Goal: Task Accomplishment & Management: Manage account settings

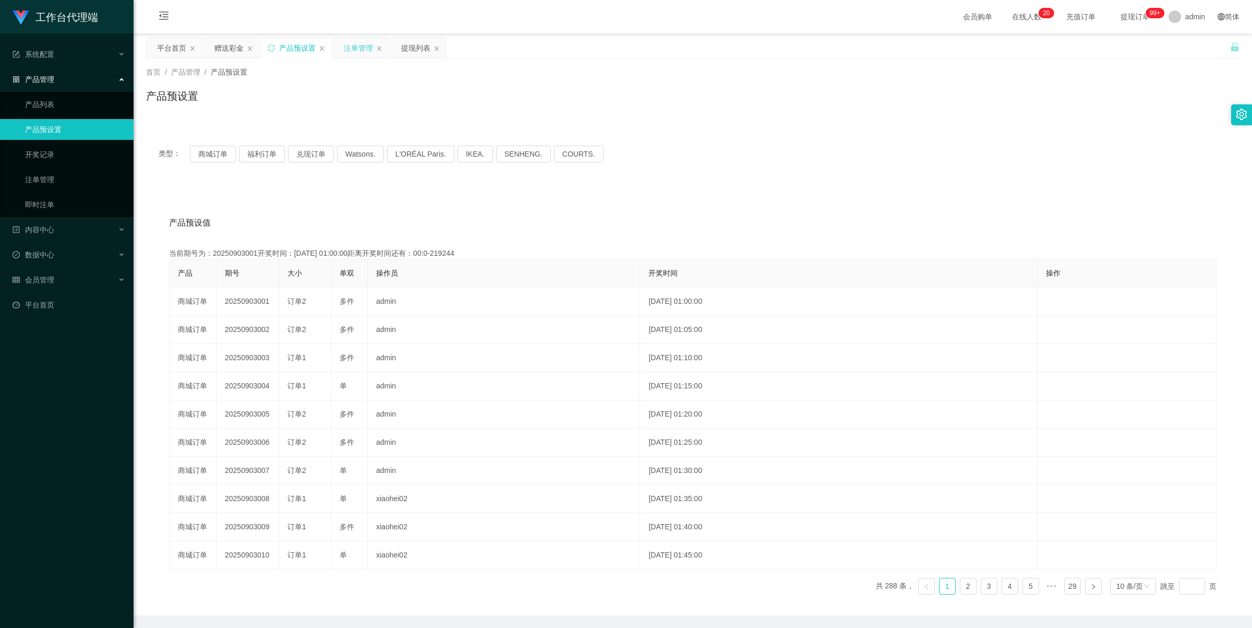
click at [350, 52] on div "注单管理" at bounding box center [358, 48] width 29 height 20
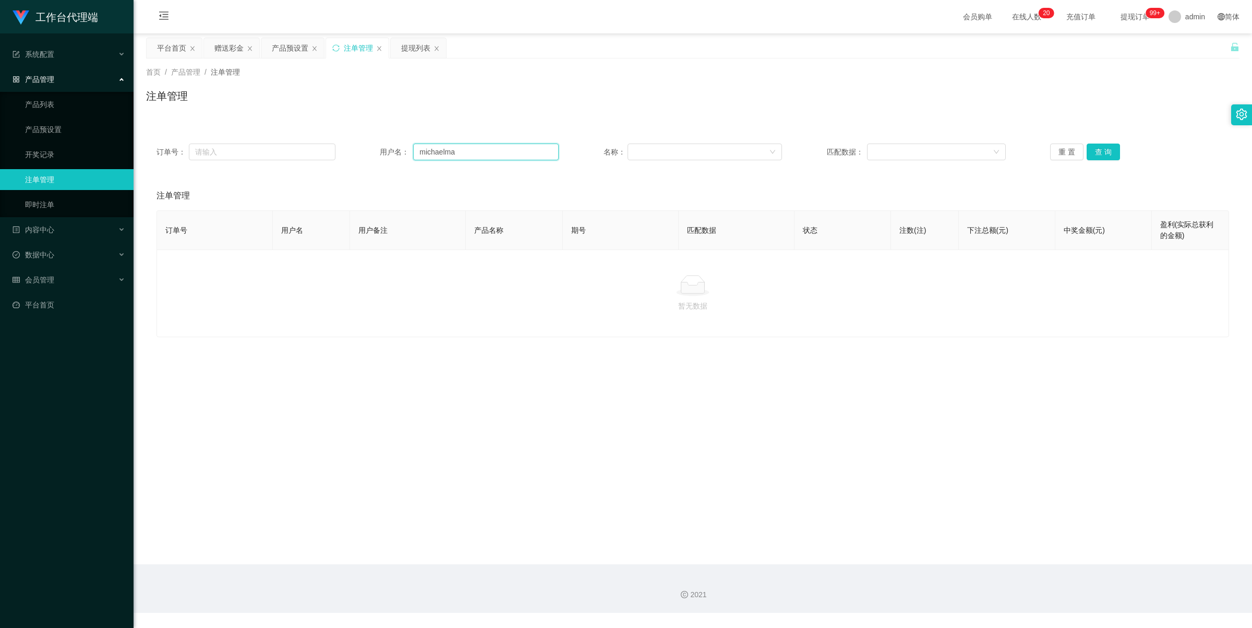
click at [465, 151] on input "michaelma" at bounding box center [486, 151] width 146 height 17
paste input "Litao19950621"
type input "Litao19950621"
click at [1094, 146] on button "查 询" at bounding box center [1103, 151] width 33 height 17
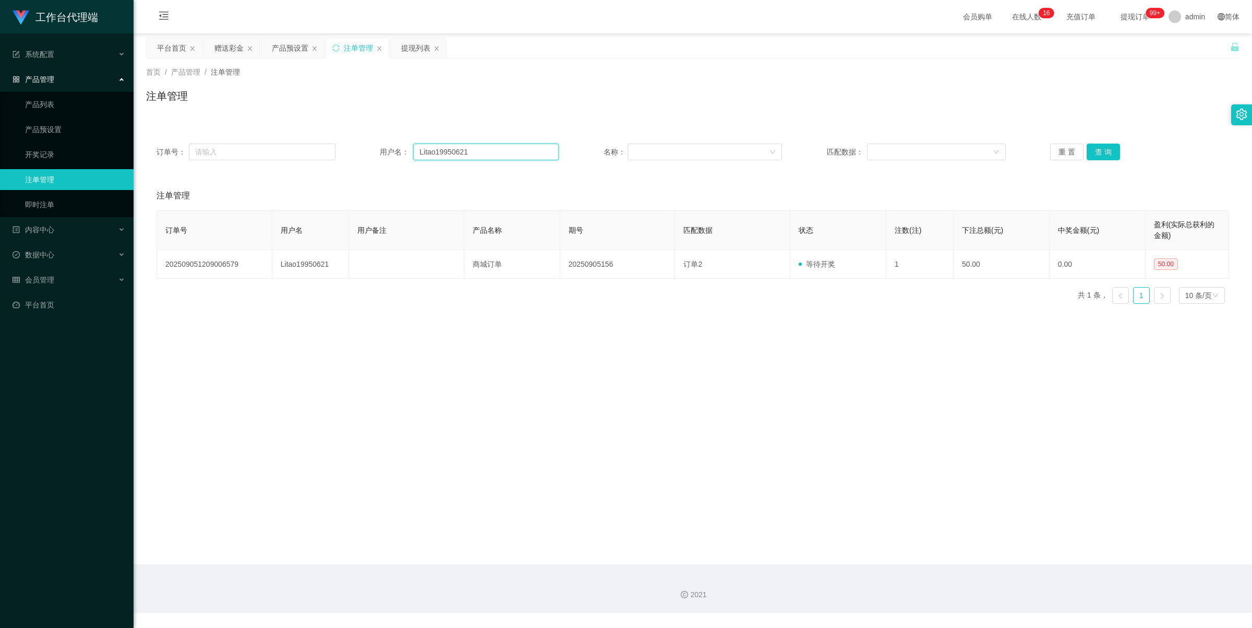
click at [486, 150] on input "Litao19950621" at bounding box center [486, 151] width 146 height 17
click at [1108, 149] on button "查 询" at bounding box center [1103, 151] width 33 height 17
click at [232, 47] on div "赠送彩金" at bounding box center [228, 48] width 29 height 20
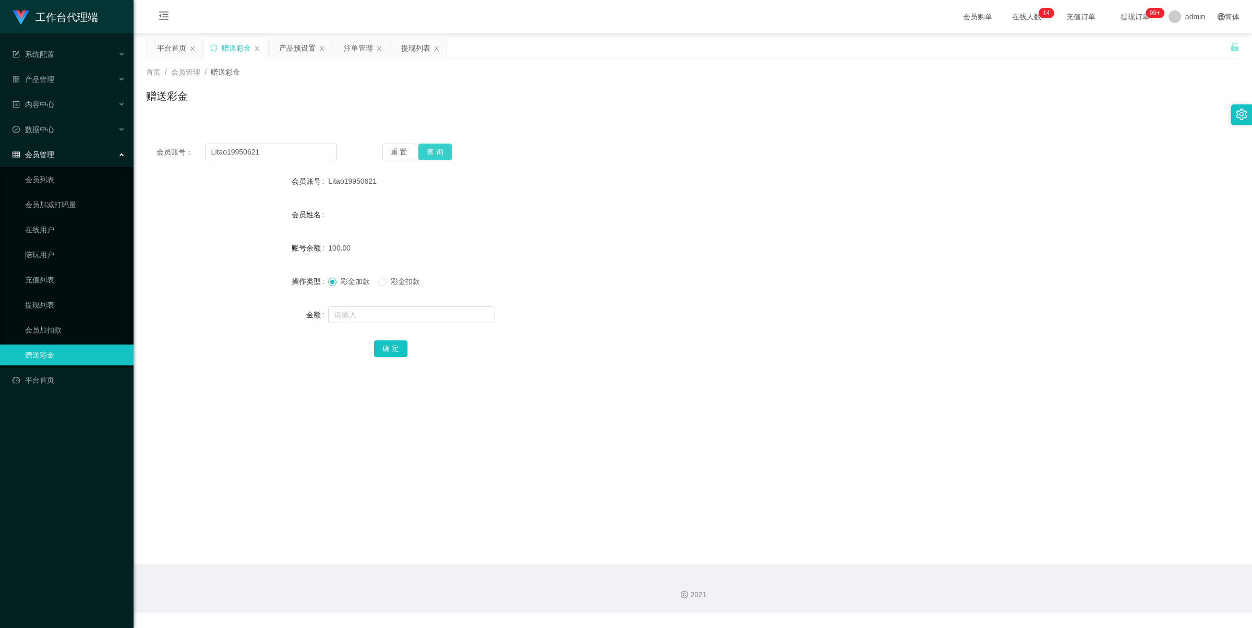
click at [435, 152] on button "查 询" at bounding box center [434, 151] width 33 height 17
click at [376, 309] on input "text" at bounding box center [411, 314] width 167 height 17
type input "100"
click at [396, 346] on button "确 定" at bounding box center [390, 348] width 33 height 17
drag, startPoint x: 630, startPoint y: 199, endPoint x: 647, endPoint y: 195, distance: 17.3
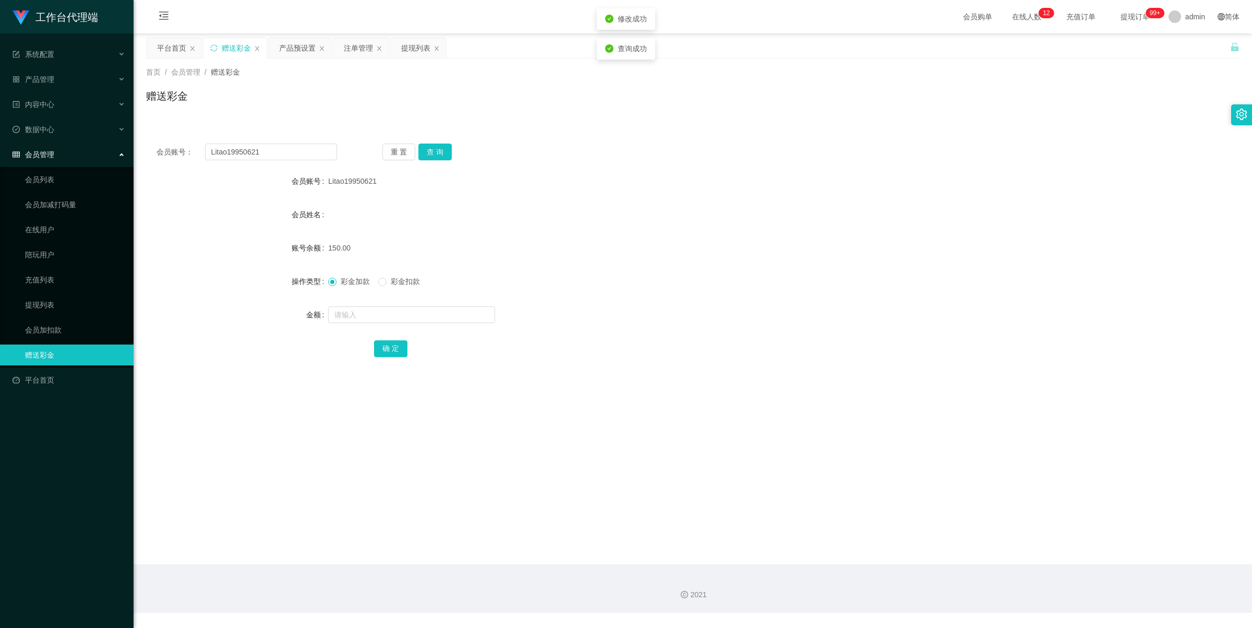
click at [632, 199] on form "会员账号 Litao19950621 会员姓名 账号余额 150.00 操作类型 彩金加款 彩金扣款 金额 确 定" at bounding box center [693, 265] width 1094 height 188
click at [272, 152] on input "Litao19950621" at bounding box center [271, 151] width 132 height 17
click at [426, 161] on div "会员账号： Litao19950621 重 置 查 询 会员账号 Litao19950621 会员姓名 账号余额 150.00 操作类型 彩金加款 彩金扣款 …" at bounding box center [693, 257] width 1094 height 248
click at [429, 154] on button "查 询" at bounding box center [434, 151] width 33 height 17
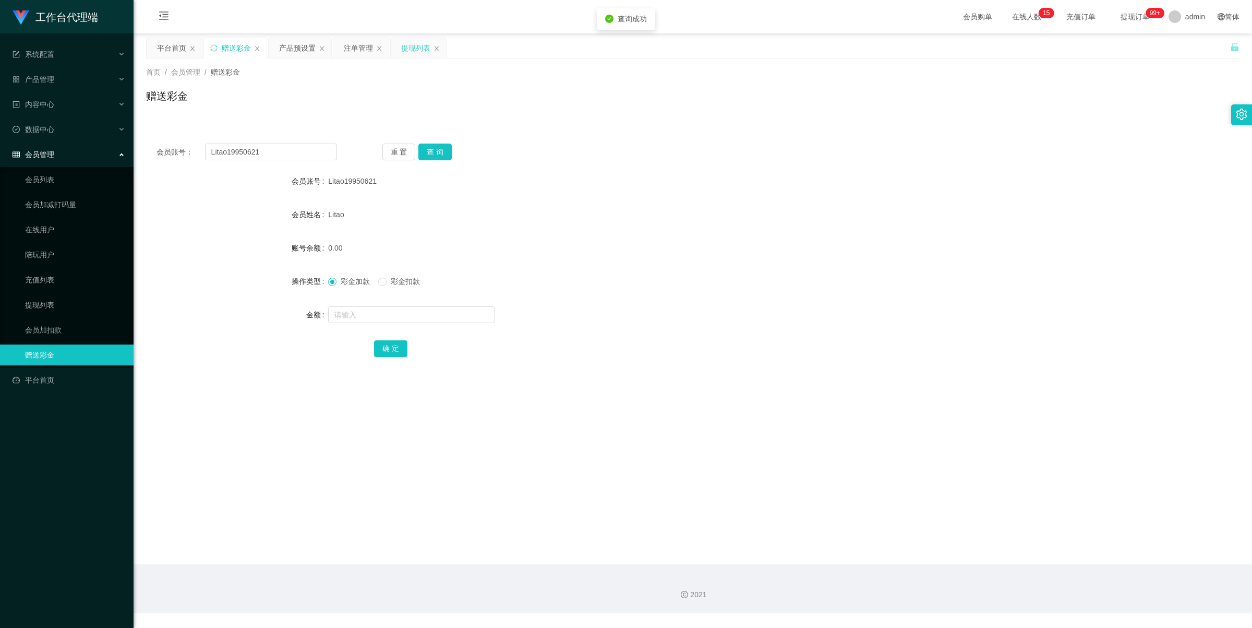
click at [408, 51] on div "提现列表" at bounding box center [415, 48] width 29 height 20
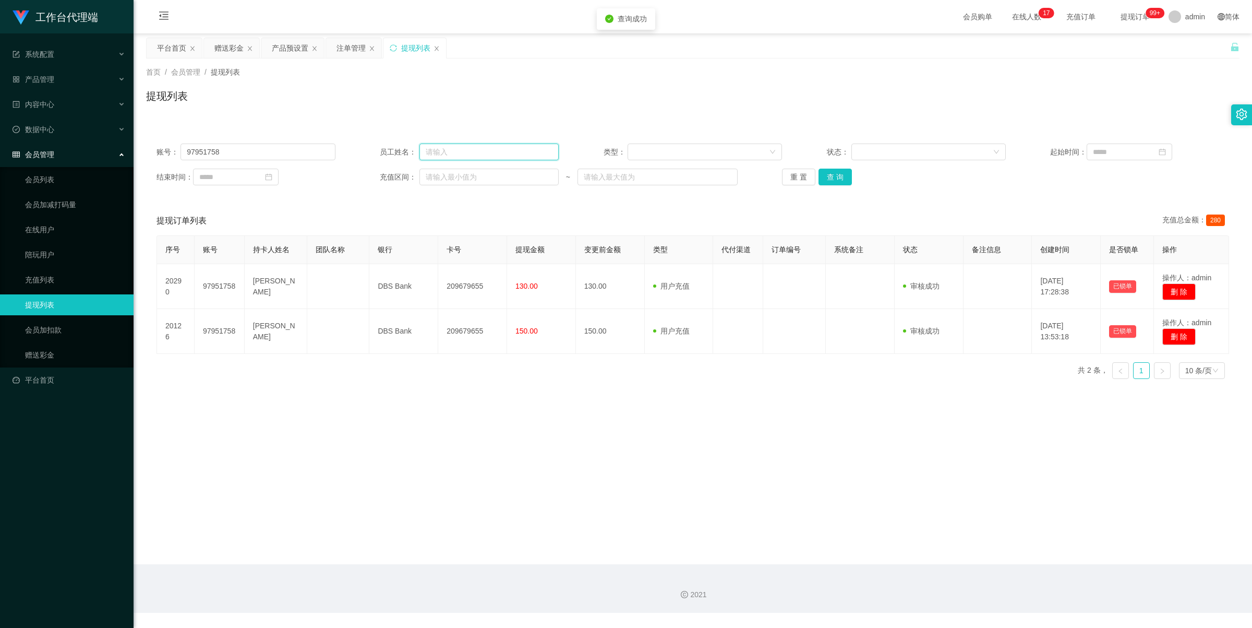
click at [467, 152] on input "text" at bounding box center [488, 151] width 139 height 17
click at [241, 158] on input "97951758" at bounding box center [258, 151] width 154 height 17
click at [241, 157] on input "97951758" at bounding box center [258, 151] width 154 height 17
paste input "Litao19950621"
type input "Litao19950621"
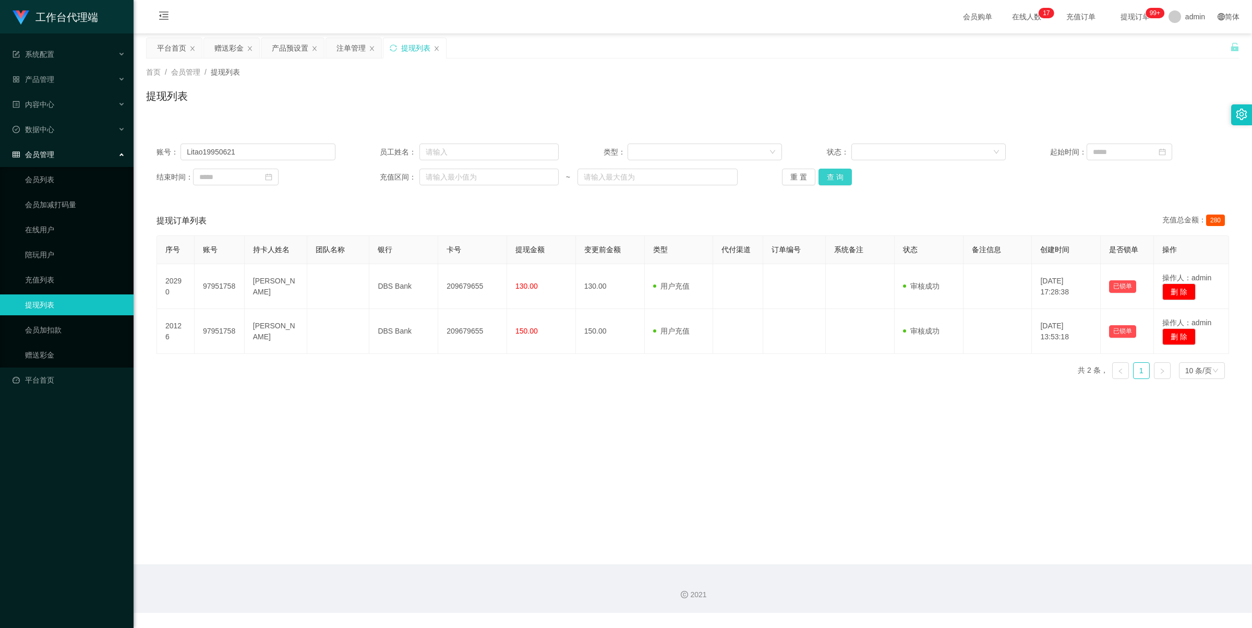
click at [836, 174] on button "查 询" at bounding box center [835, 177] width 33 height 17
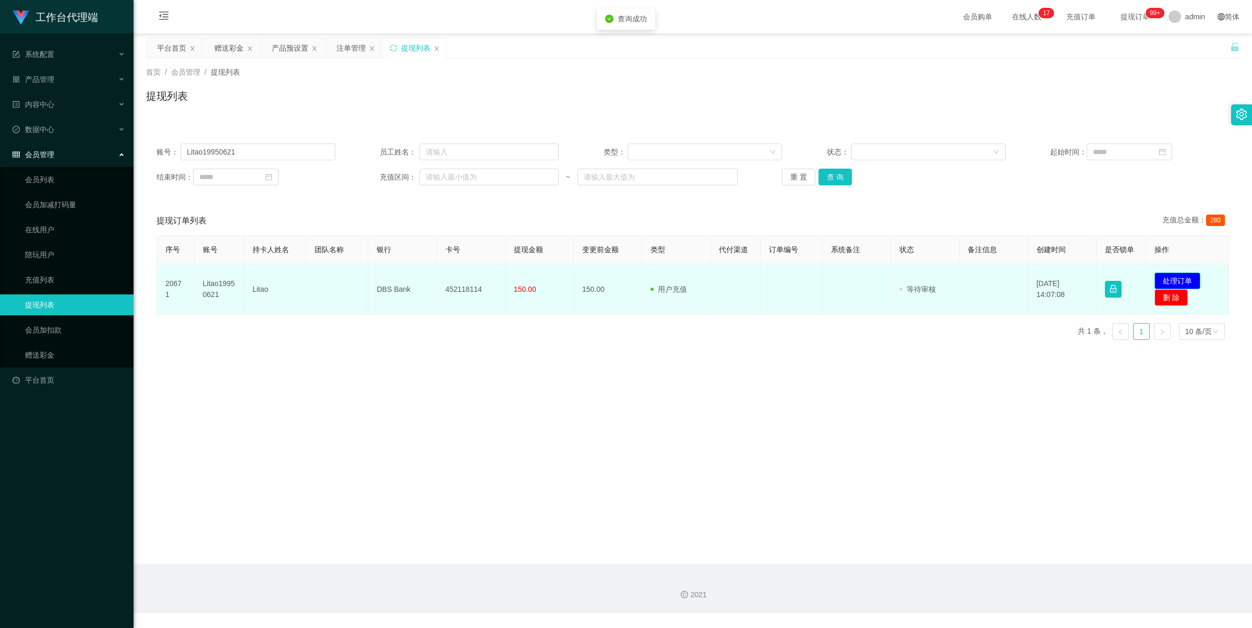
click at [1171, 278] on button "处理订单" at bounding box center [1178, 280] width 46 height 17
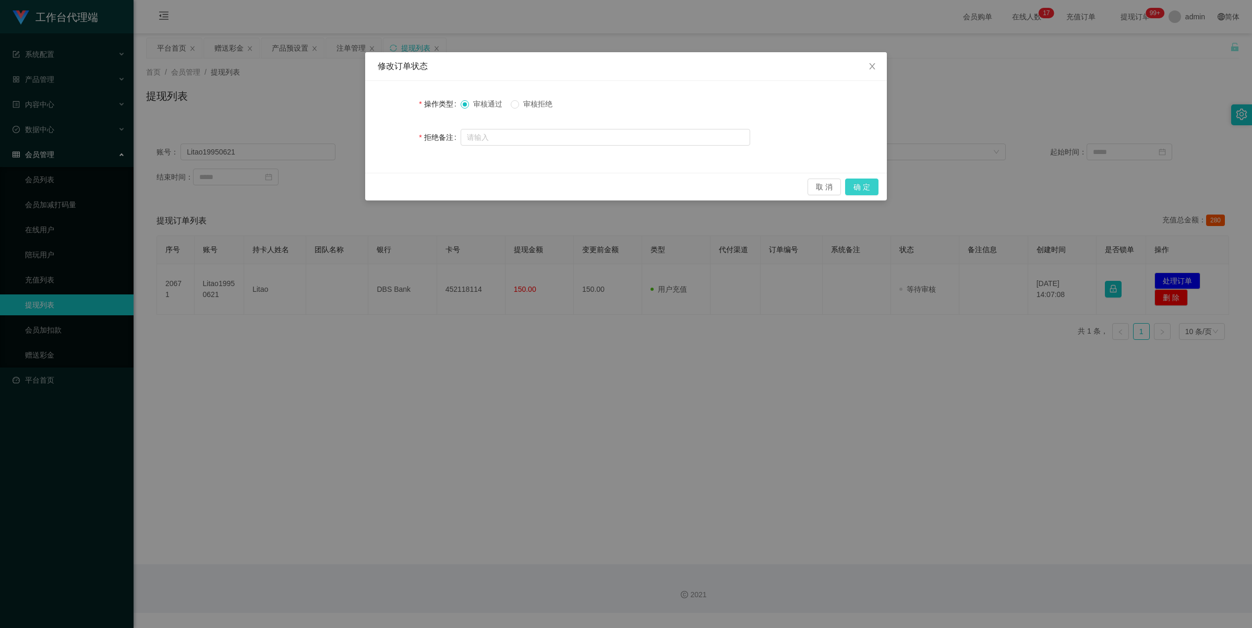
click at [861, 184] on button "确 定" at bounding box center [861, 186] width 33 height 17
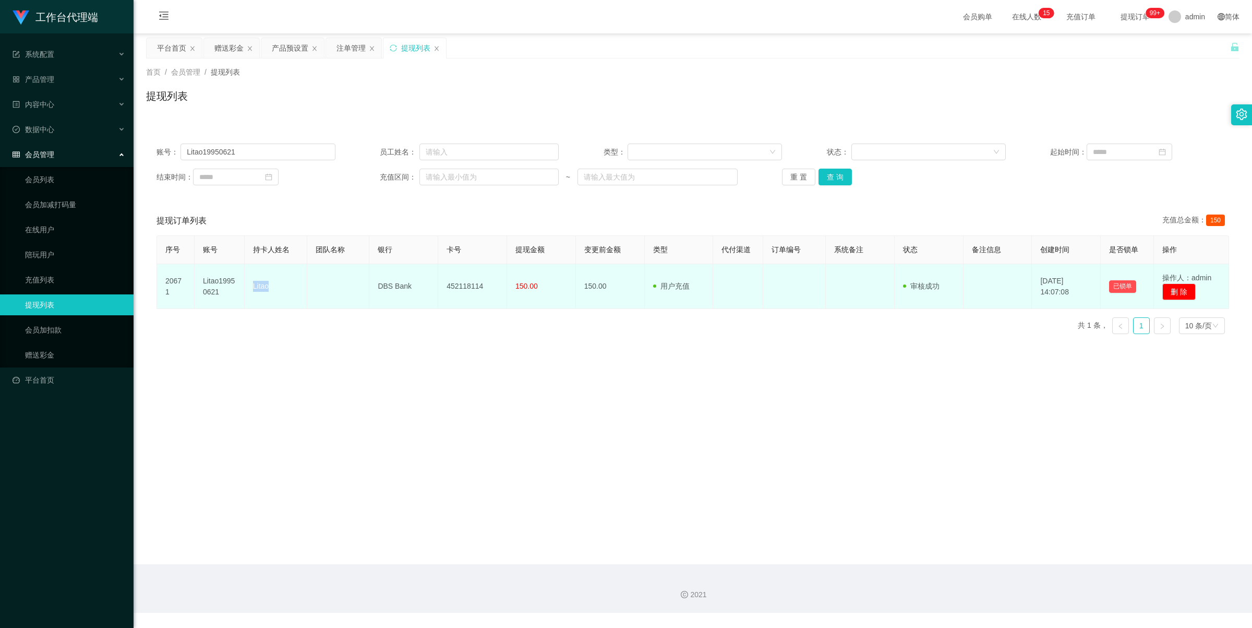
drag, startPoint x: 251, startPoint y: 282, endPoint x: 285, endPoint y: 285, distance: 34.1
click at [285, 285] on td "Litao" at bounding box center [276, 286] width 63 height 45
copy td "Litao"
drag, startPoint x: 373, startPoint y: 285, endPoint x: 434, endPoint y: 285, distance: 60.5
click at [434, 285] on td "DBS Bank" at bounding box center [403, 286] width 69 height 45
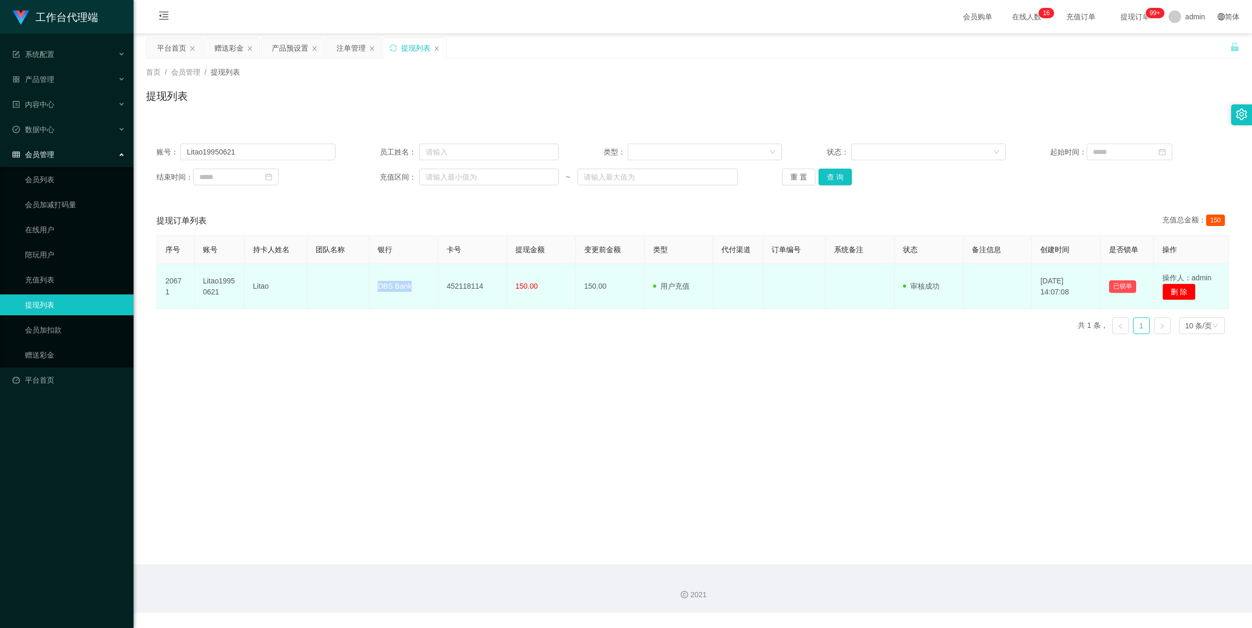
copy td "DBS Bank"
drag, startPoint x: 442, startPoint y: 285, endPoint x: 501, endPoint y: 286, distance: 59.5
click at [501, 286] on td "452118114" at bounding box center [472, 286] width 69 height 45
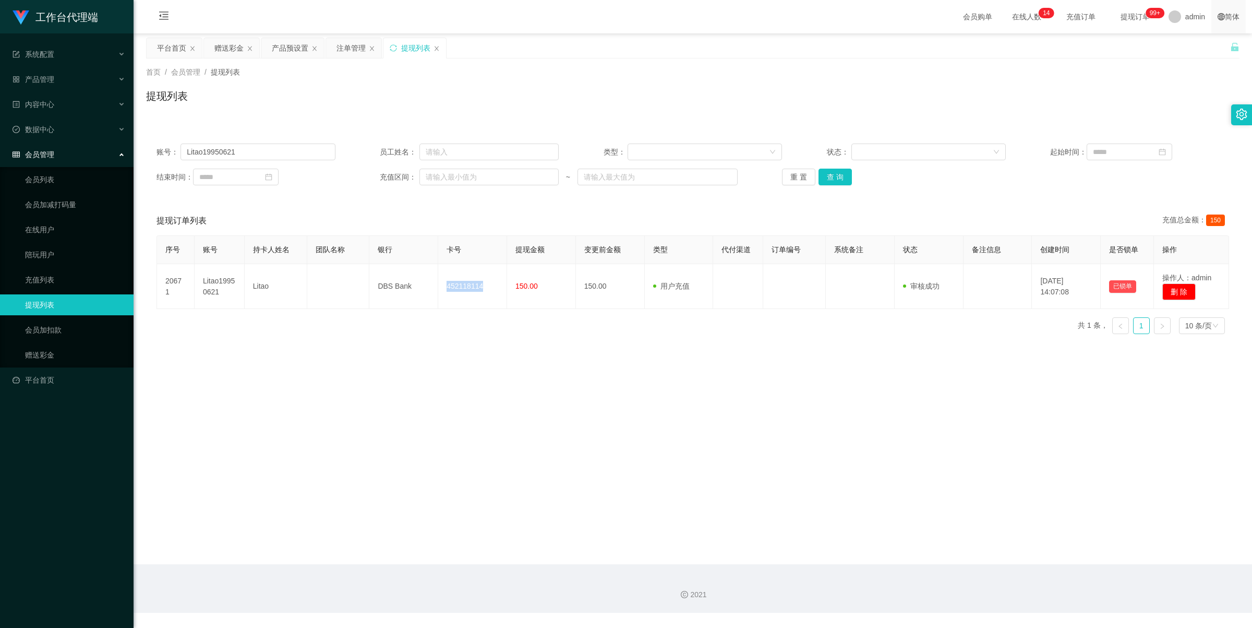
copy td "452118114"
